Goal: Task Accomplishment & Management: Manage account settings

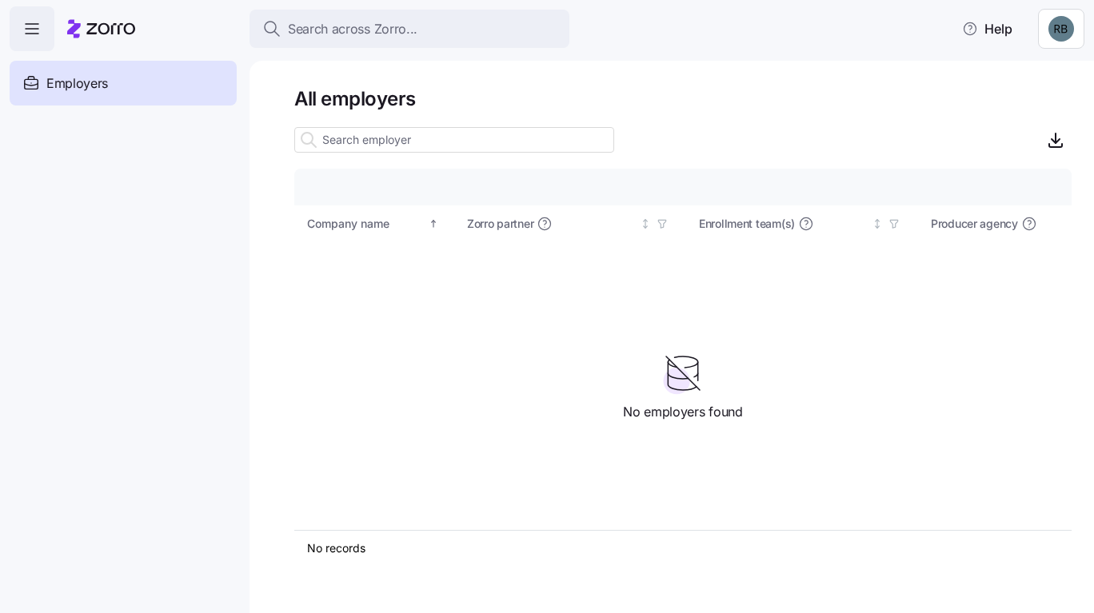
click at [1066, 35] on html "Search across Zorro... Help Employers Demo employers Prospects Demo prospects A…" at bounding box center [547, 302] width 1094 height 604
click at [1028, 130] on div "Log out" at bounding box center [1007, 123] width 62 height 18
